Goal: Check status: Check status

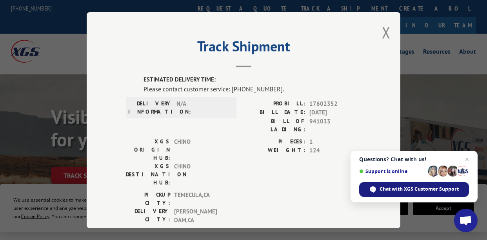
click at [407, 186] on span "Chat with XGS Customer Support" at bounding box center [418, 189] width 79 height 7
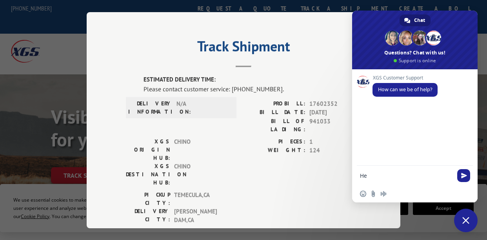
type textarea "H"
click at [130, 36] on div "Track Shipment ESTIMATED DELIVERY TIME: Please contact customer service: [PHONE…" at bounding box center [243, 120] width 313 height 216
click at [460, 220] on span "Close chat" at bounding box center [466, 221] width 24 height 24
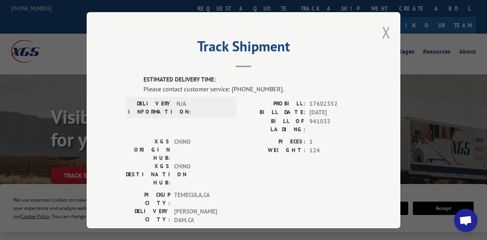
click at [383, 31] on button "Close modal" at bounding box center [386, 32] width 9 height 21
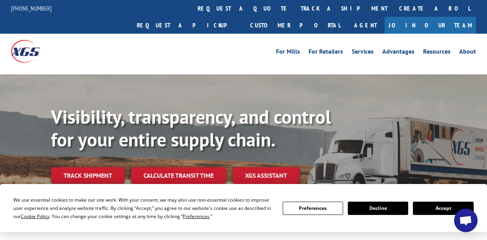
click at [90, 167] on link "Track shipment" at bounding box center [88, 175] width 74 height 16
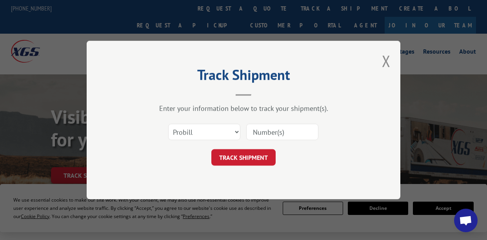
click at [273, 133] on input at bounding box center [282, 132] width 72 height 16
paste input "17602352"
type input "17602352"
click at [244, 159] on button "TRACK SHIPMENT" at bounding box center [243, 157] width 64 height 16
